Goal: Complete application form

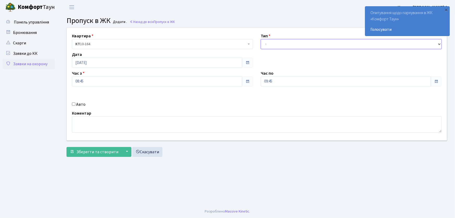
drag, startPoint x: 277, startPoint y: 42, endPoint x: 278, endPoint y: 48, distance: 6.3
click at [277, 43] on select "- Доставка Таксі Гості Сервіс" at bounding box center [351, 44] width 181 height 10
select select "1"
click at [261, 39] on select "- Доставка Таксі Гості Сервіс" at bounding box center [351, 44] width 181 height 10
drag, startPoint x: 229, startPoint y: 88, endPoint x: 244, endPoint y: 80, distance: 16.7
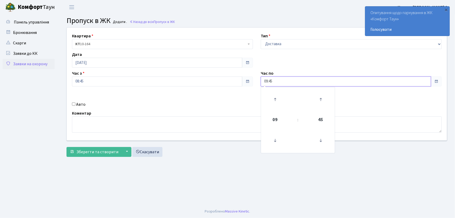
click at [239, 83] on div "Квартира <b>КТ</b>&nbsp;&nbsp;&nbsp;&nbsp;10-164 КТ 10-164 Тип - Доставка Таксі…" at bounding box center [257, 84] width 388 height 113
type input "22:00"
click at [73, 104] on input "Авто" at bounding box center [73, 103] width 3 height 3
checkbox input "true"
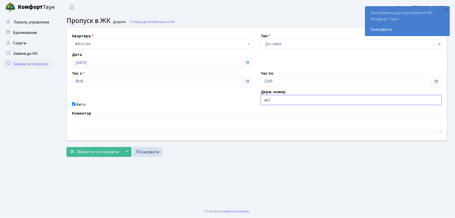
type input "АВ2067ІВ"
click at [66, 147] on button "Зберегти та створити" at bounding box center [93, 152] width 55 height 10
